Goal: Task Accomplishment & Management: Understand process/instructions

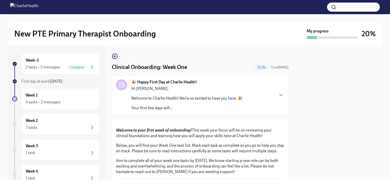
scroll to position [503, 0]
